Goal: Navigation & Orientation: Find specific page/section

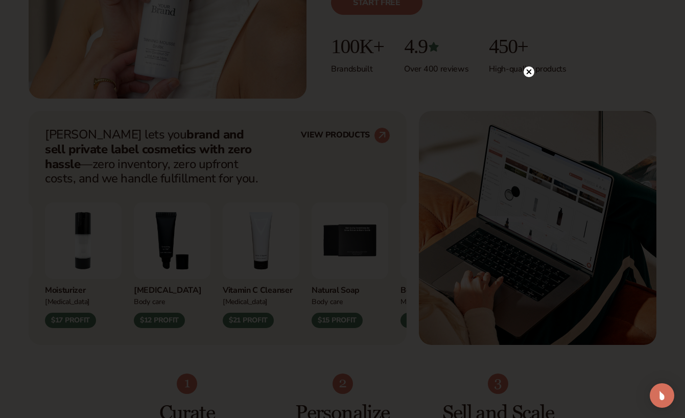
scroll to position [326, 0]
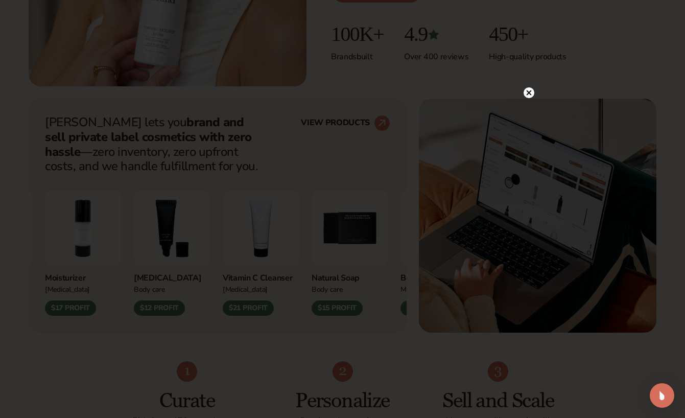
click at [529, 95] on circle at bounding box center [528, 92] width 11 height 11
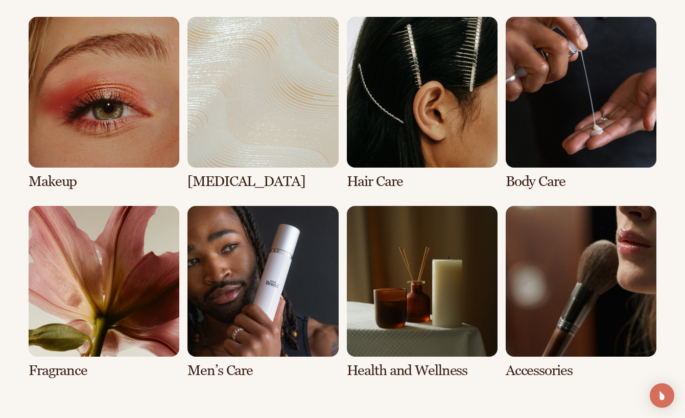
scroll to position [1854, 0]
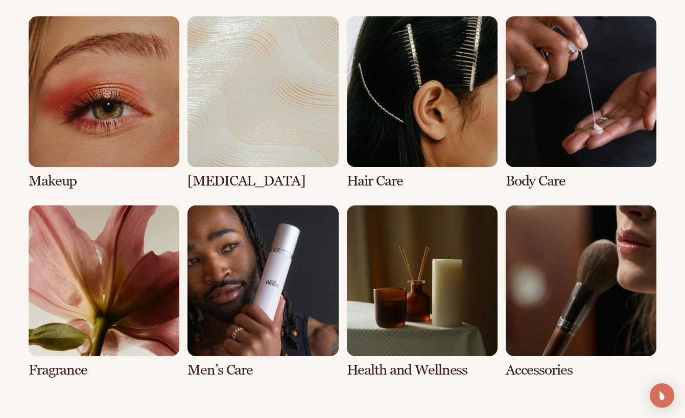
click at [109, 75] on link "1 / 8" at bounding box center [104, 102] width 151 height 173
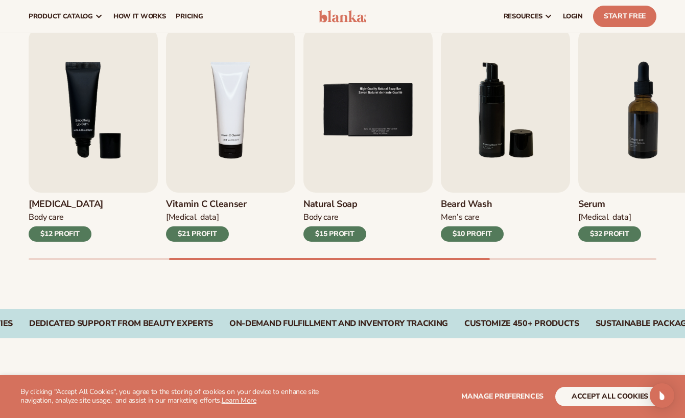
scroll to position [322, 0]
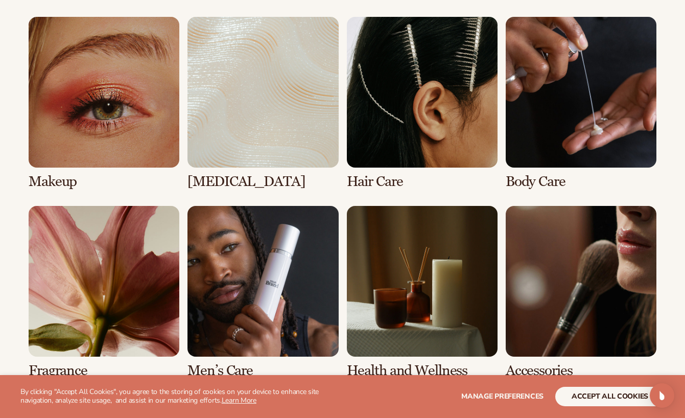
scroll to position [1854, 0]
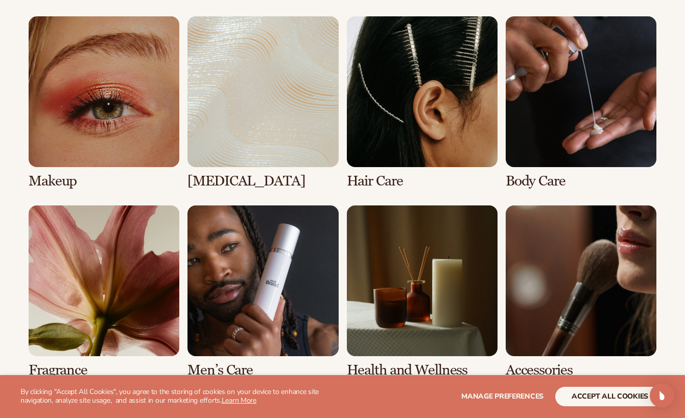
click at [416, 112] on link "3 / 8" at bounding box center [422, 102] width 151 height 173
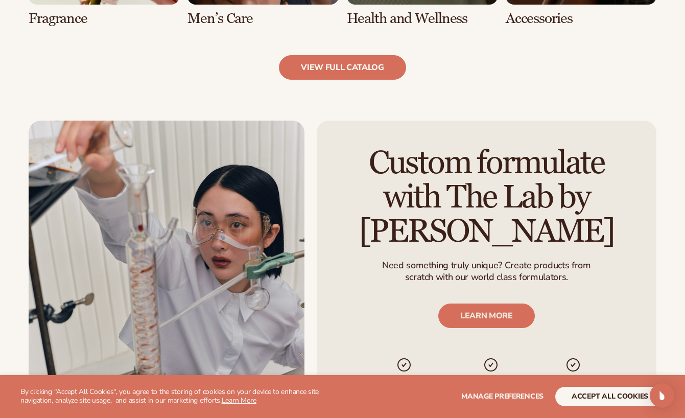
scroll to position [1097, 0]
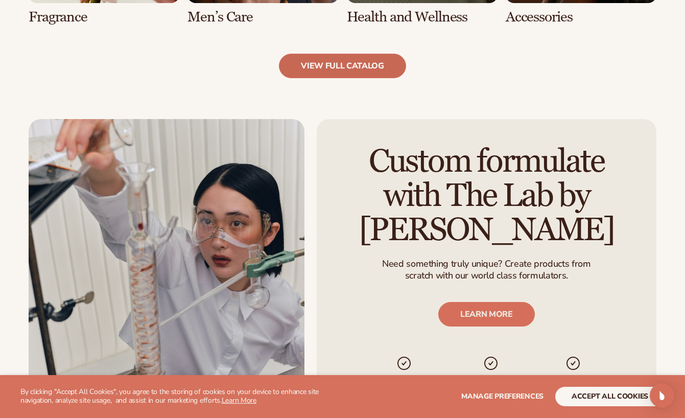
click at [369, 62] on link "view full catalog" at bounding box center [342, 66] width 127 height 25
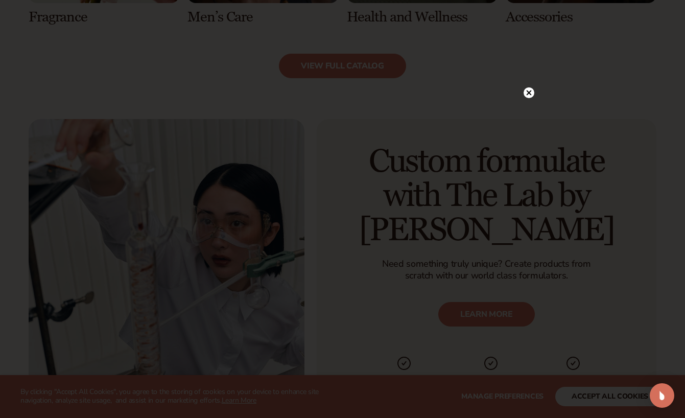
click at [529, 91] on icon at bounding box center [528, 92] width 5 height 5
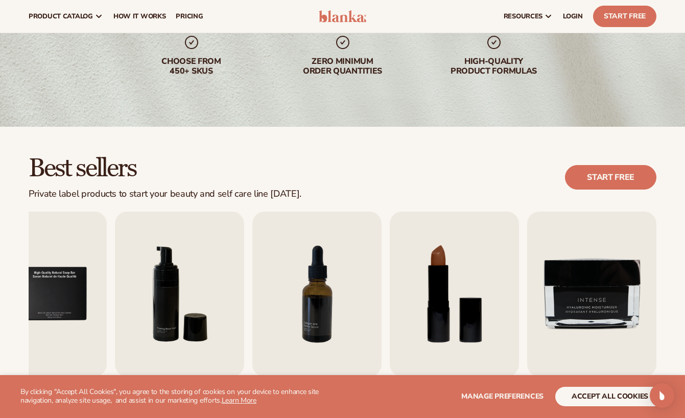
scroll to position [0, 0]
